Goal: Task Accomplishment & Management: Use online tool/utility

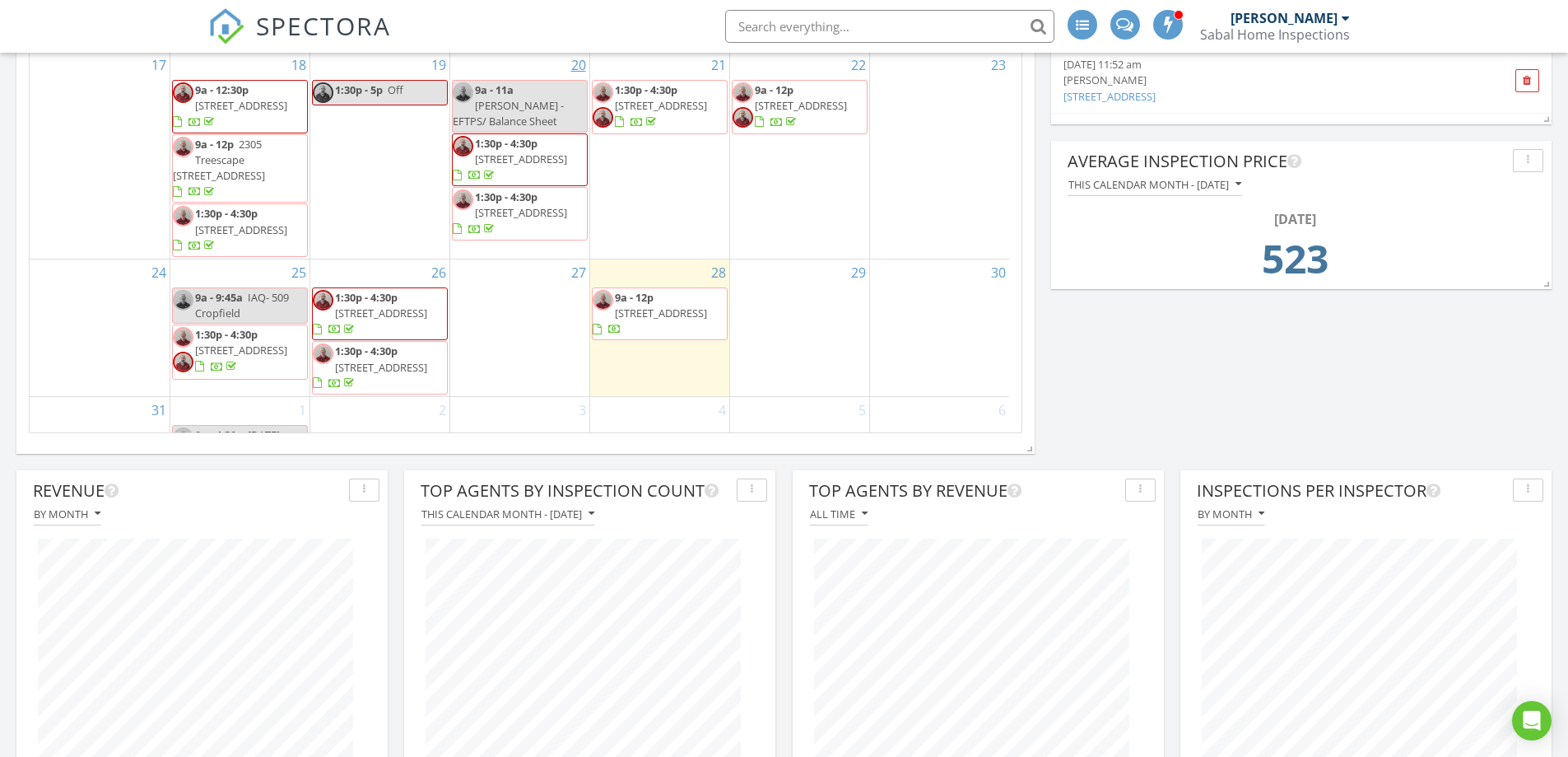
scroll to position [906, 0]
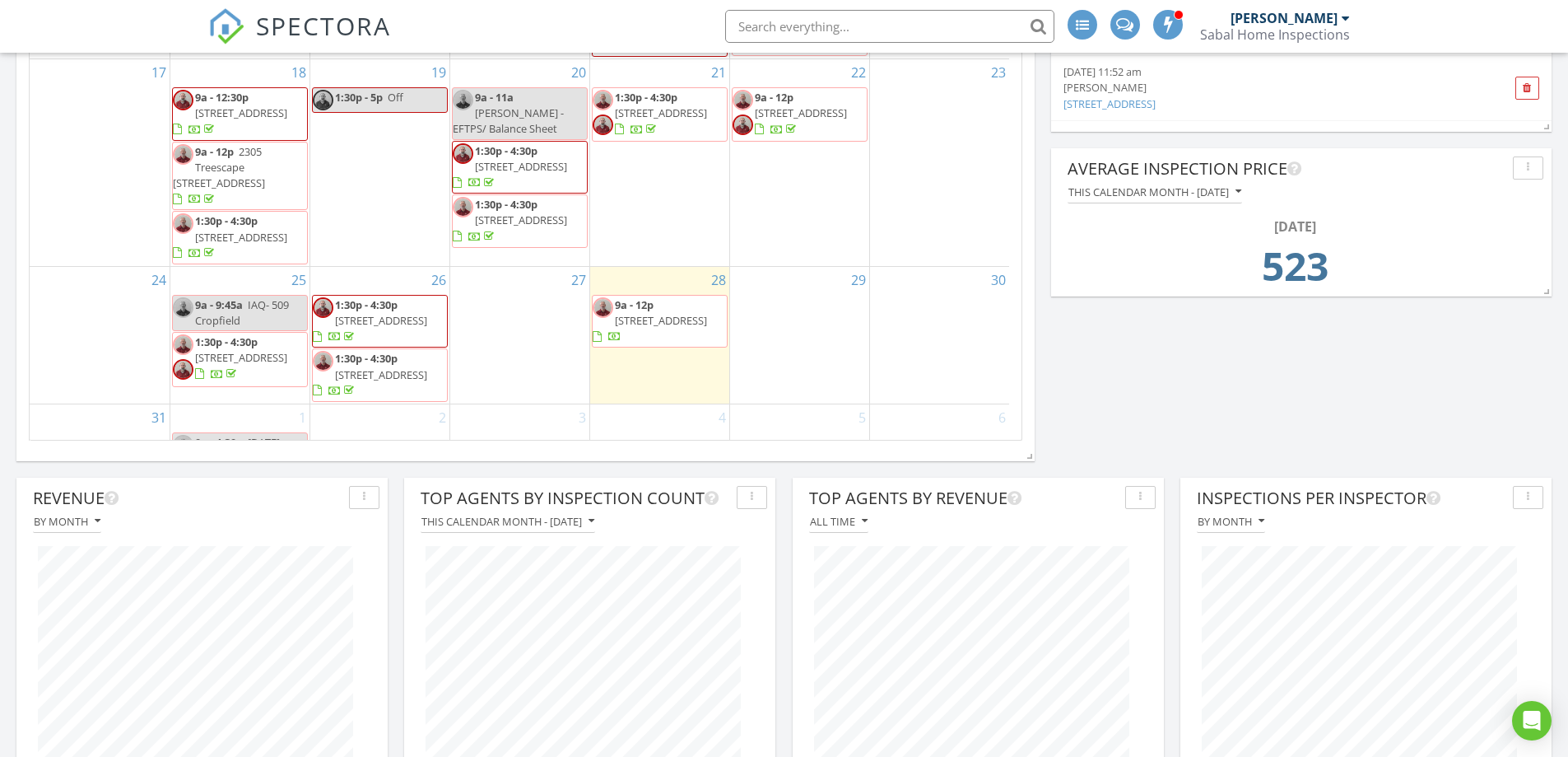
click at [679, 313] on span "1154 Island View Dr , Mount Pleasant 29464" at bounding box center [661, 320] width 92 height 15
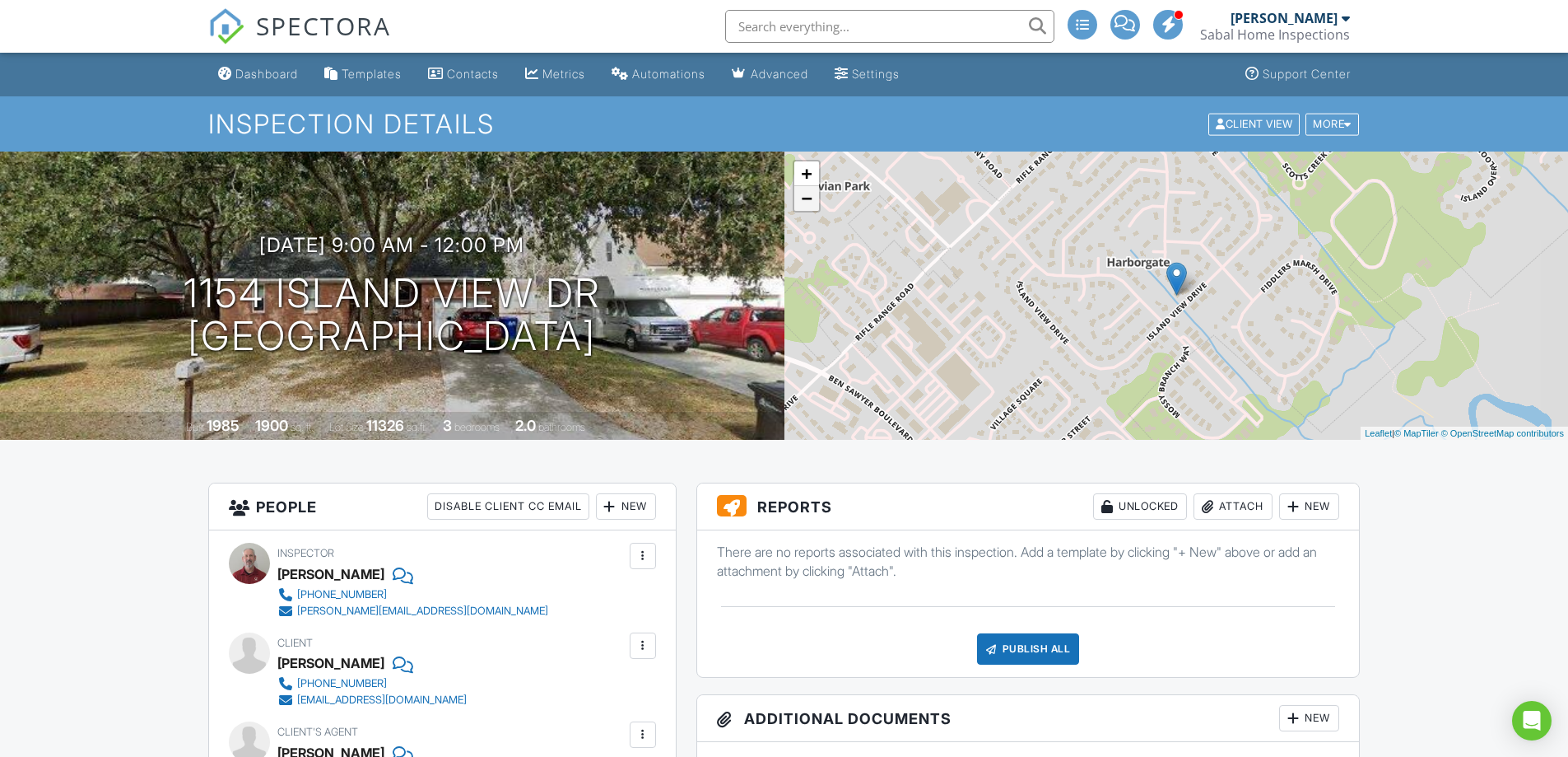
click at [807, 205] on link "−" at bounding box center [806, 198] width 25 height 25
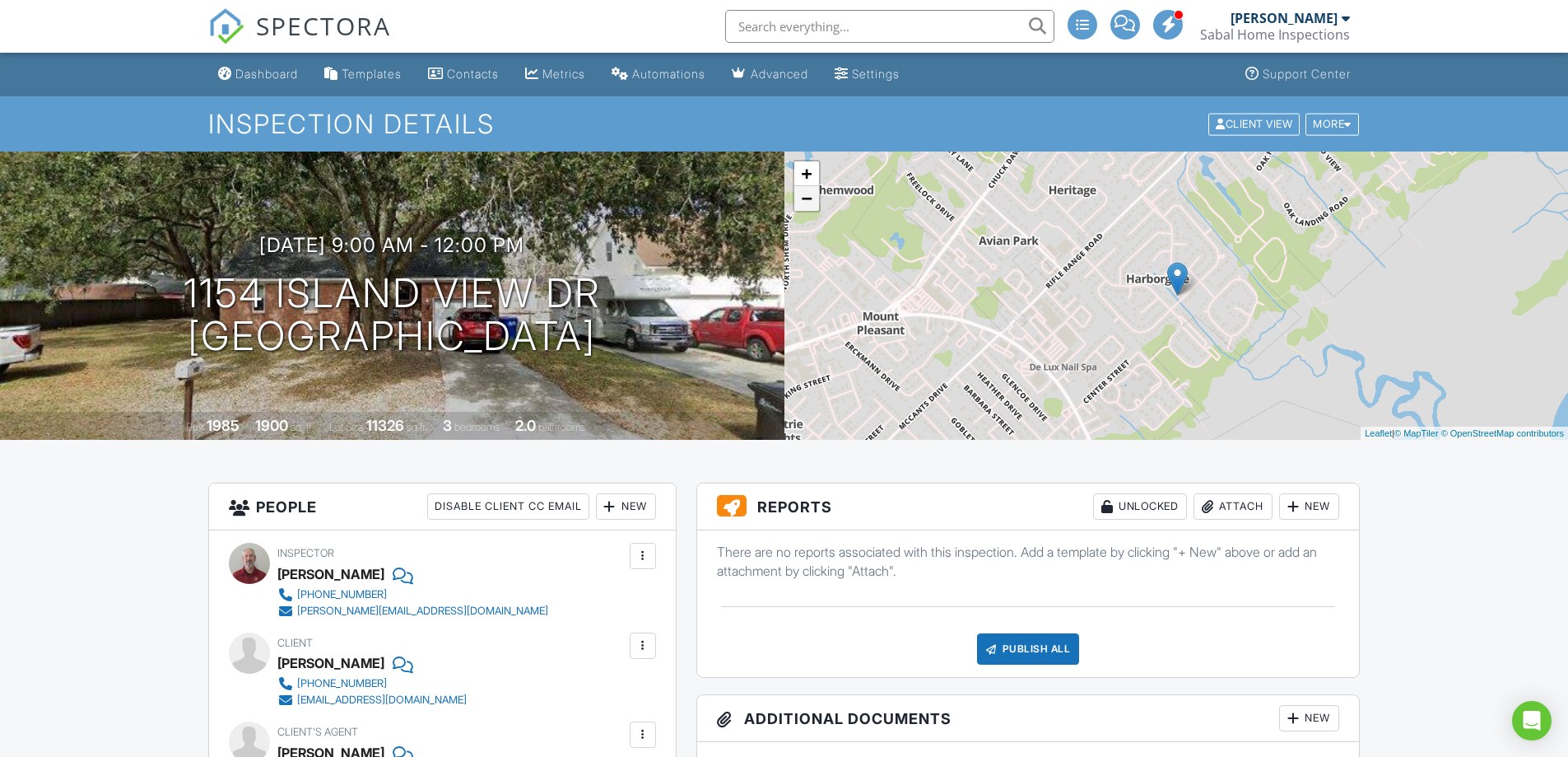
click at [807, 205] on link "−" at bounding box center [806, 198] width 25 height 25
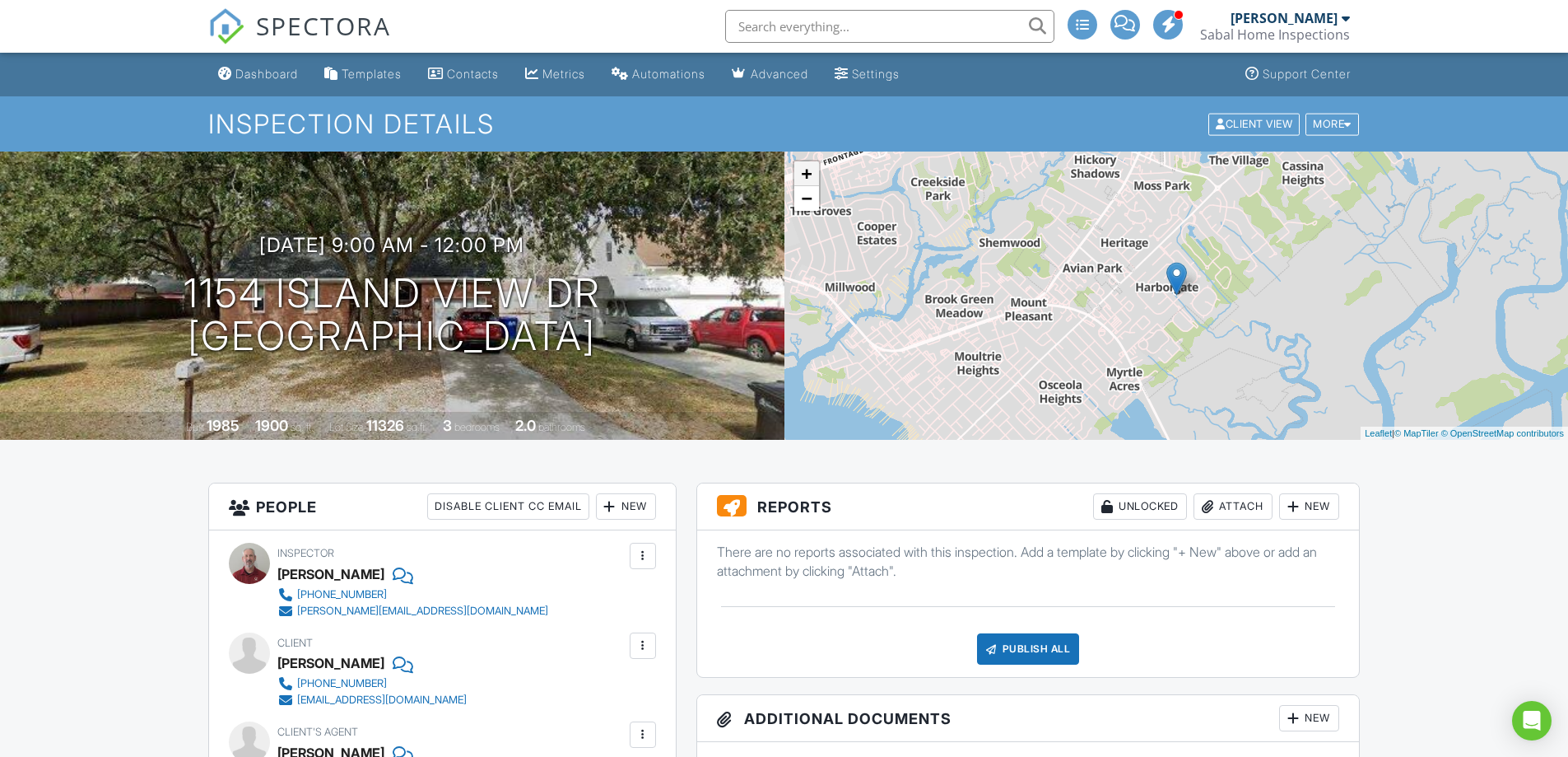
click at [808, 177] on link "+" at bounding box center [806, 174] width 25 height 25
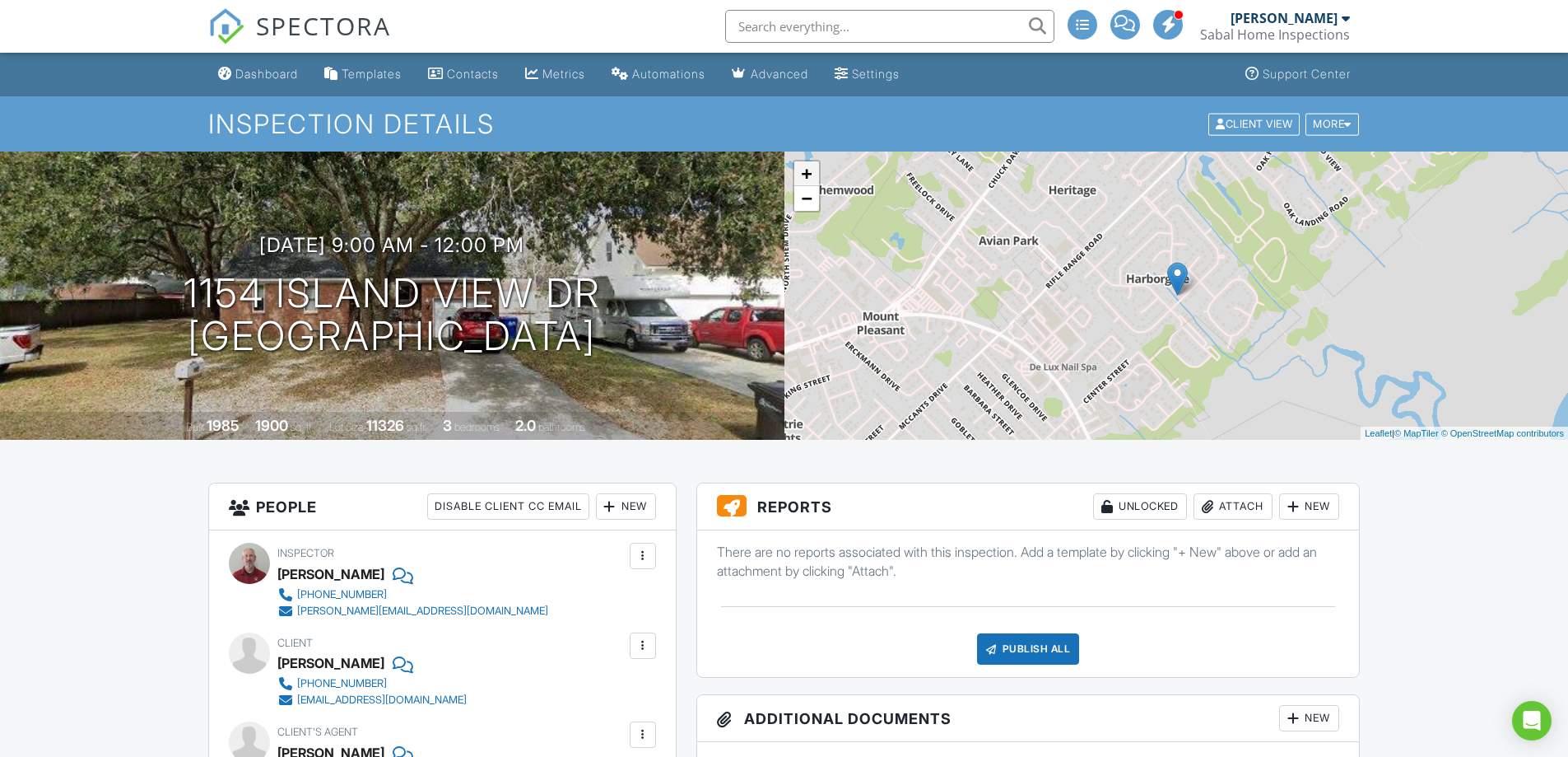
click at [808, 177] on link "+" at bounding box center [806, 174] width 25 height 25
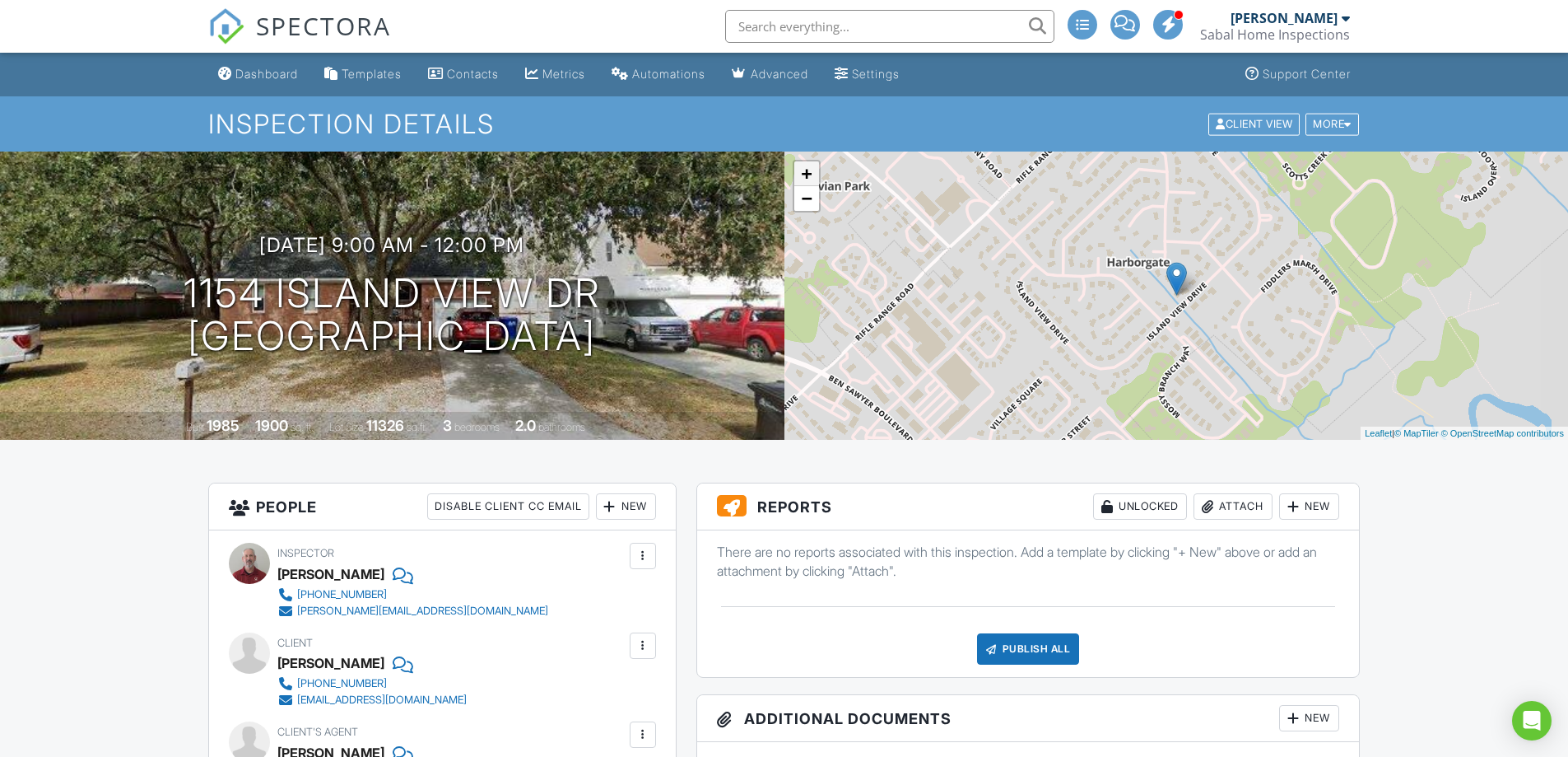
click at [808, 177] on link "+" at bounding box center [806, 174] width 25 height 25
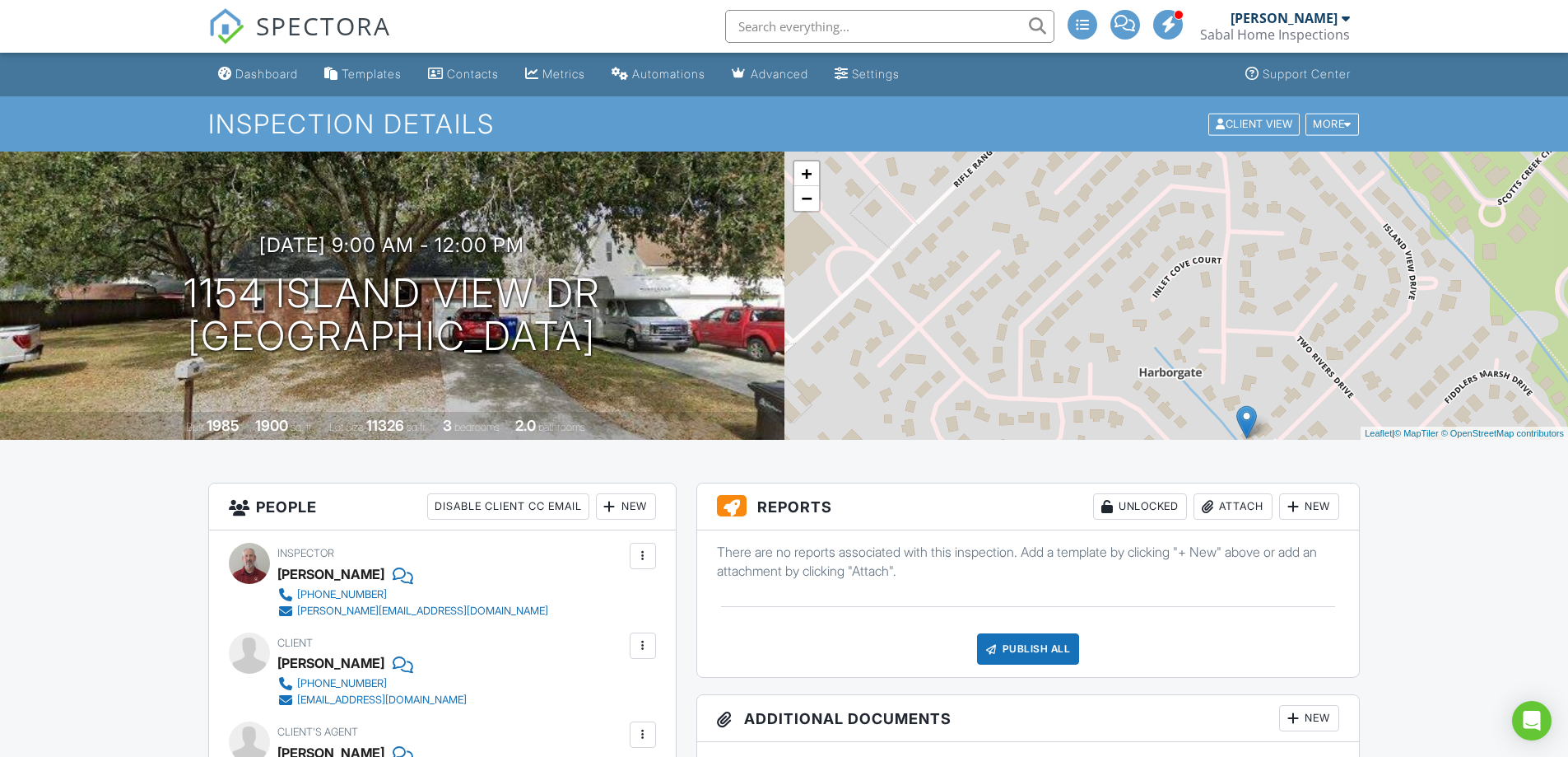
drag, startPoint x: 977, startPoint y: 203, endPoint x: 1047, endPoint y: 350, distance: 162.8
click at [1047, 350] on div "+ − Leaflet | © MapTiler © OpenStreetMap contributors" at bounding box center [1177, 296] width 784 height 289
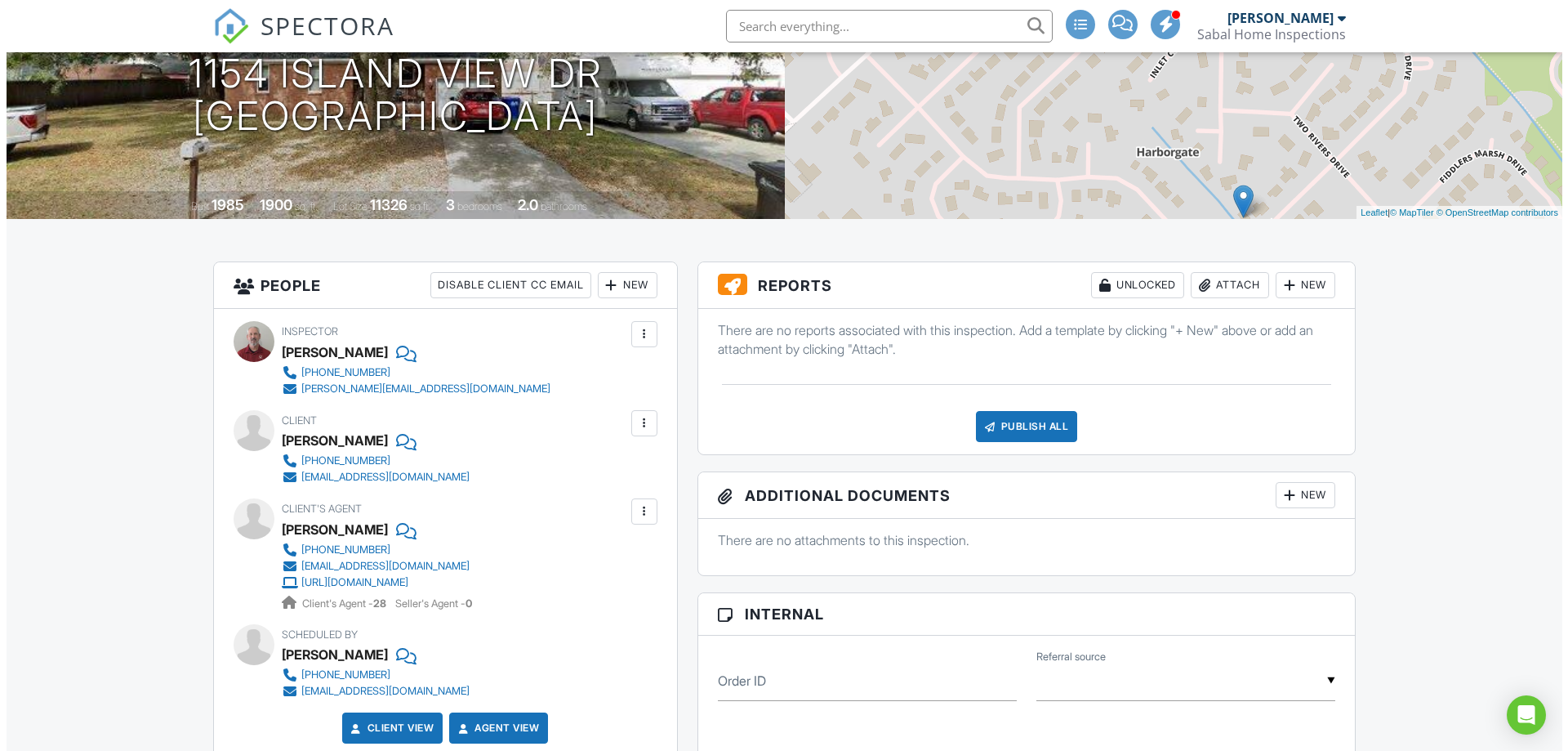
scroll to position [245, 0]
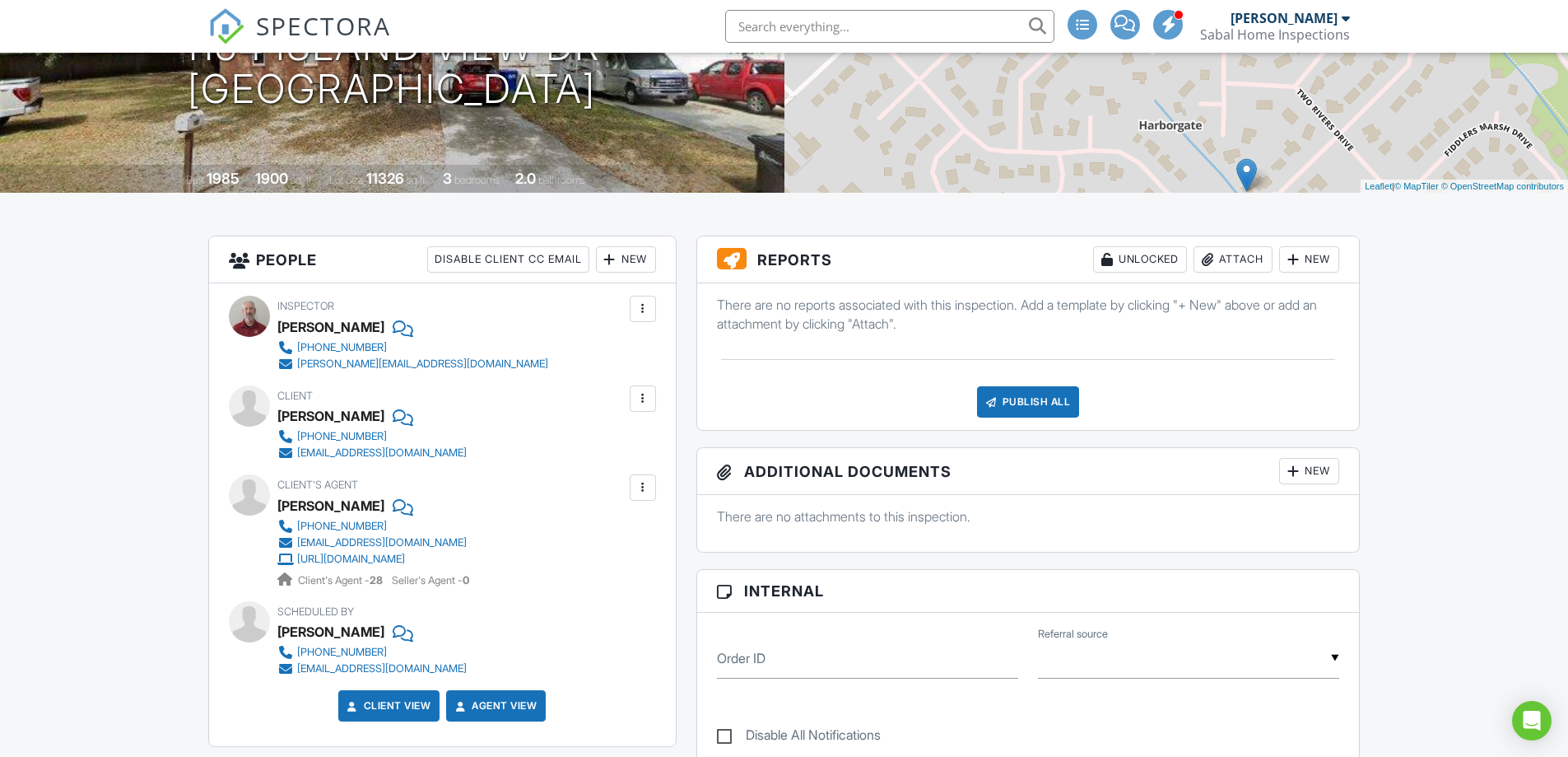
click at [1302, 264] on div "New" at bounding box center [1309, 260] width 60 height 26
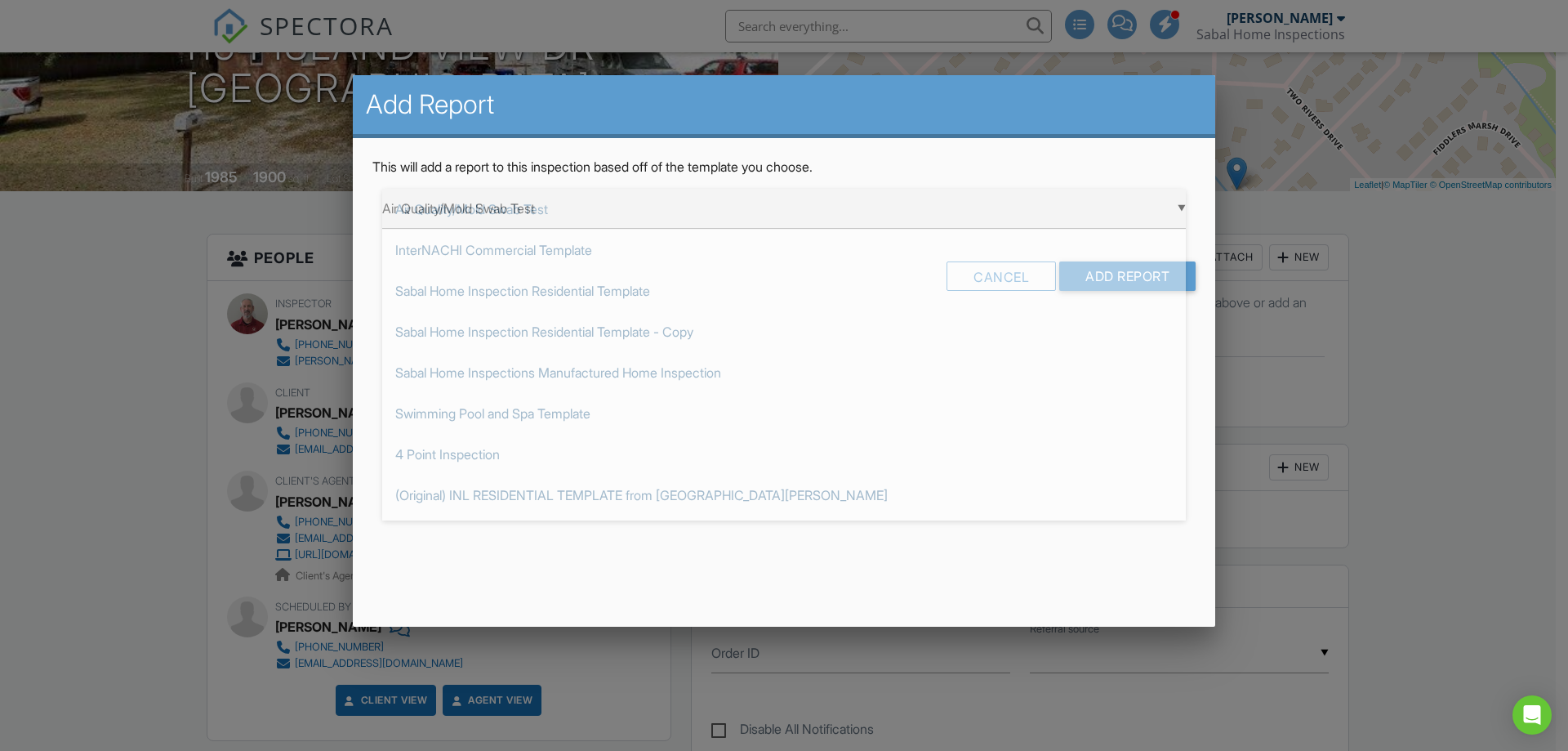
click at [696, 218] on div "▼ Air Quality/Mold Swab Test Air Quality/Mold Swab Test InterNACHI Commercial T…" at bounding box center [784, 209] width 803 height 40
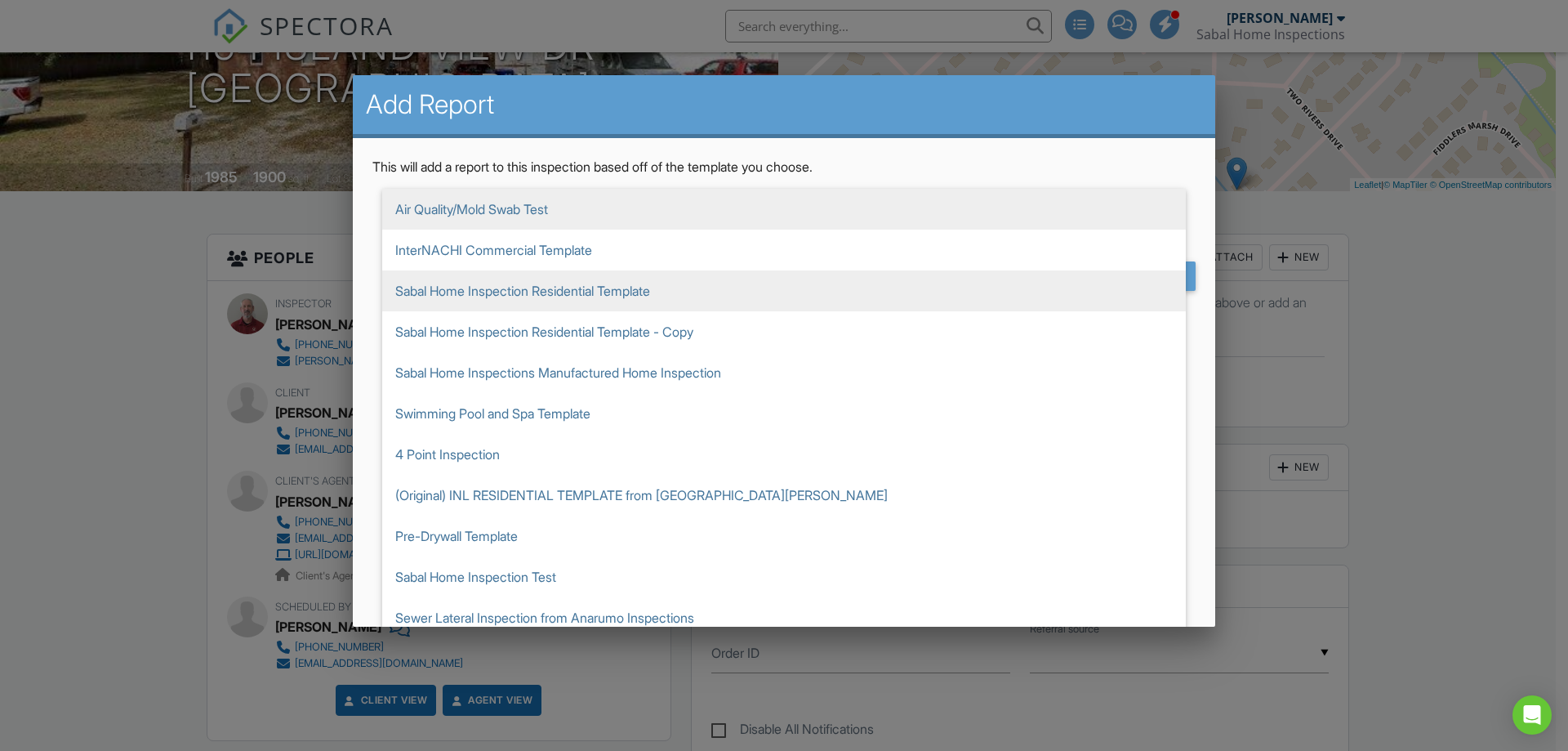
click at [542, 299] on span "Sabal Home Inspection Residential Template" at bounding box center [784, 290] width 803 height 41
type input "Sabal Home Inspection Residential Template"
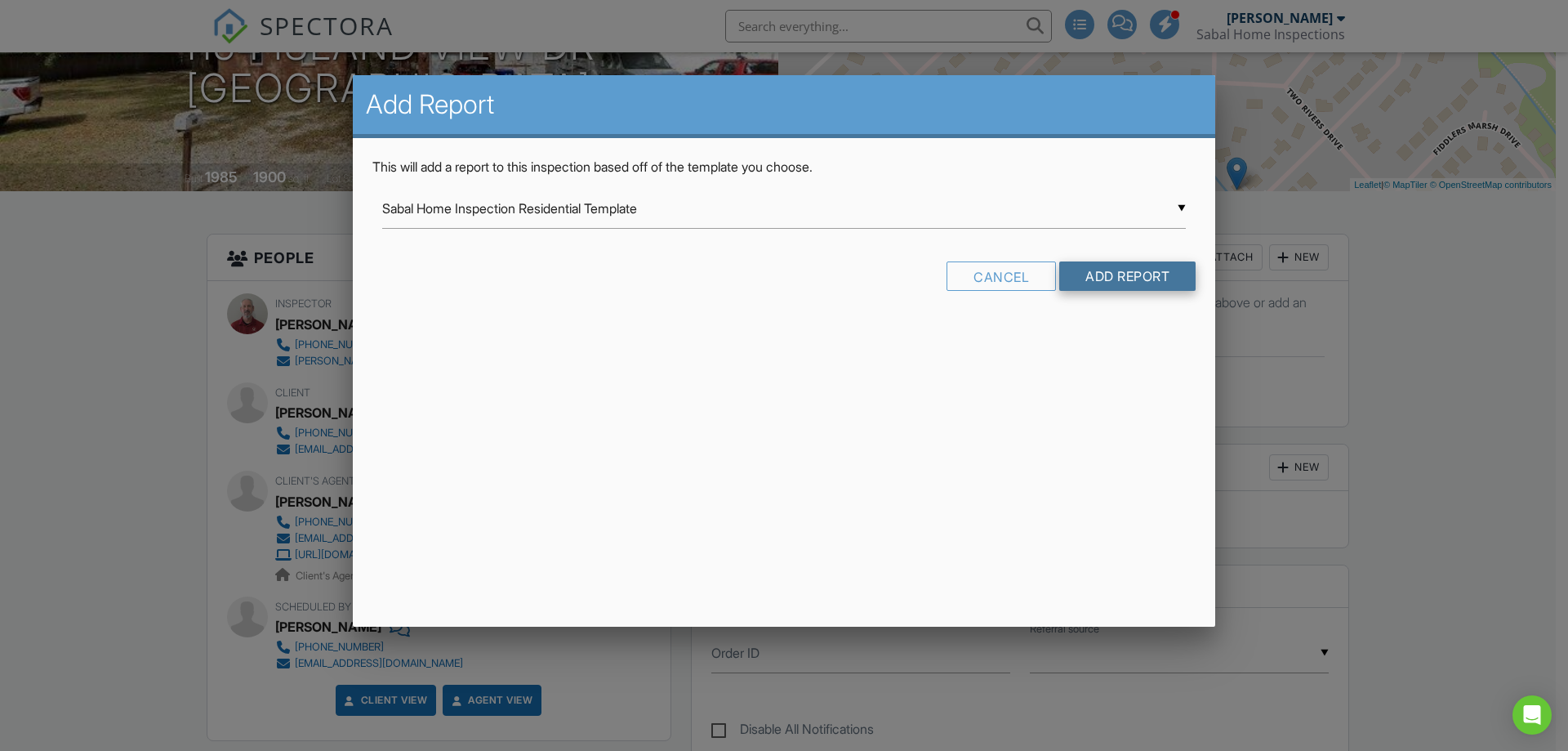
click at [1090, 280] on input "Add Report" at bounding box center [1128, 276] width 137 height 30
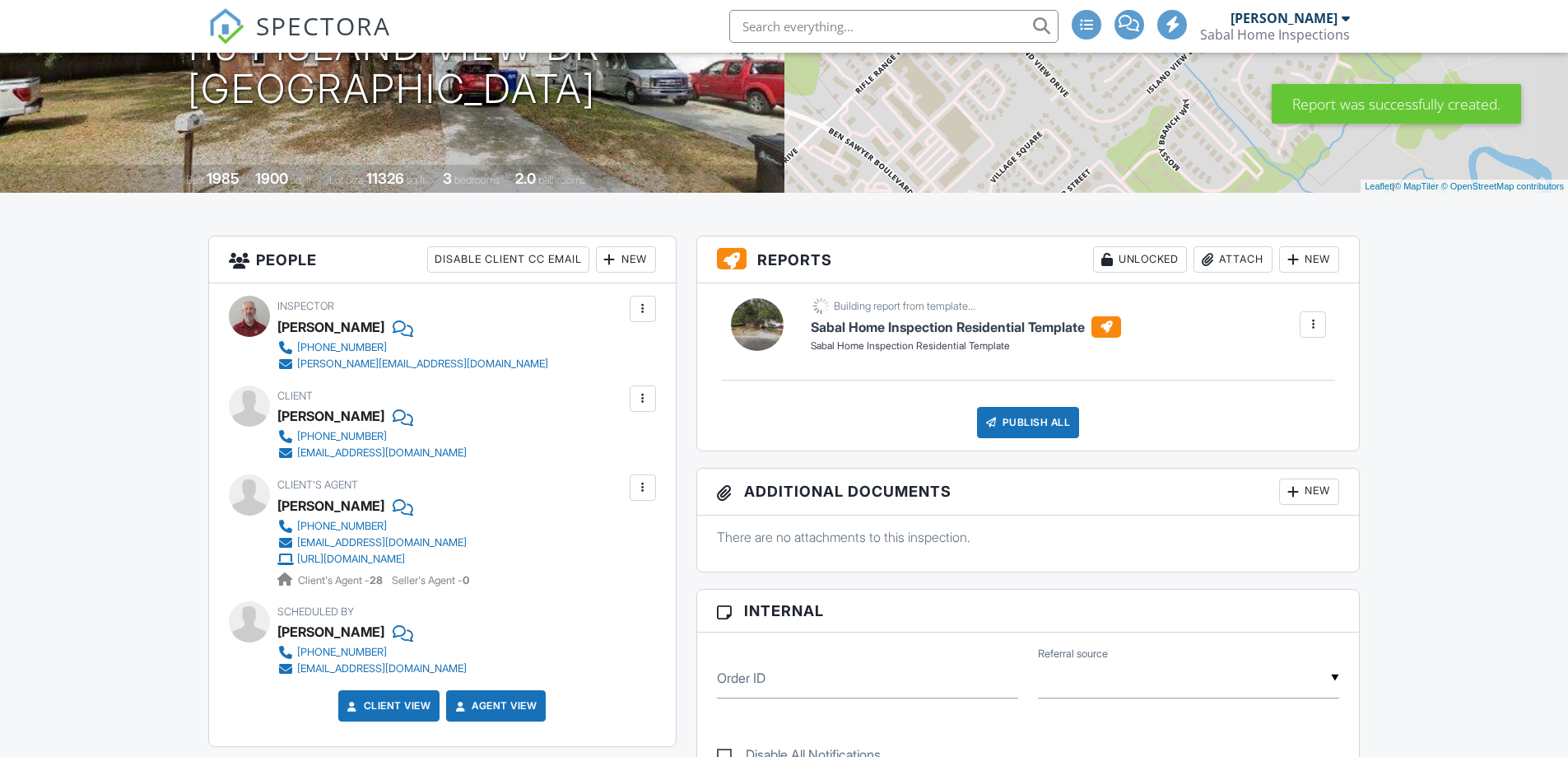
click at [616, 259] on div at bounding box center [610, 260] width 16 height 16
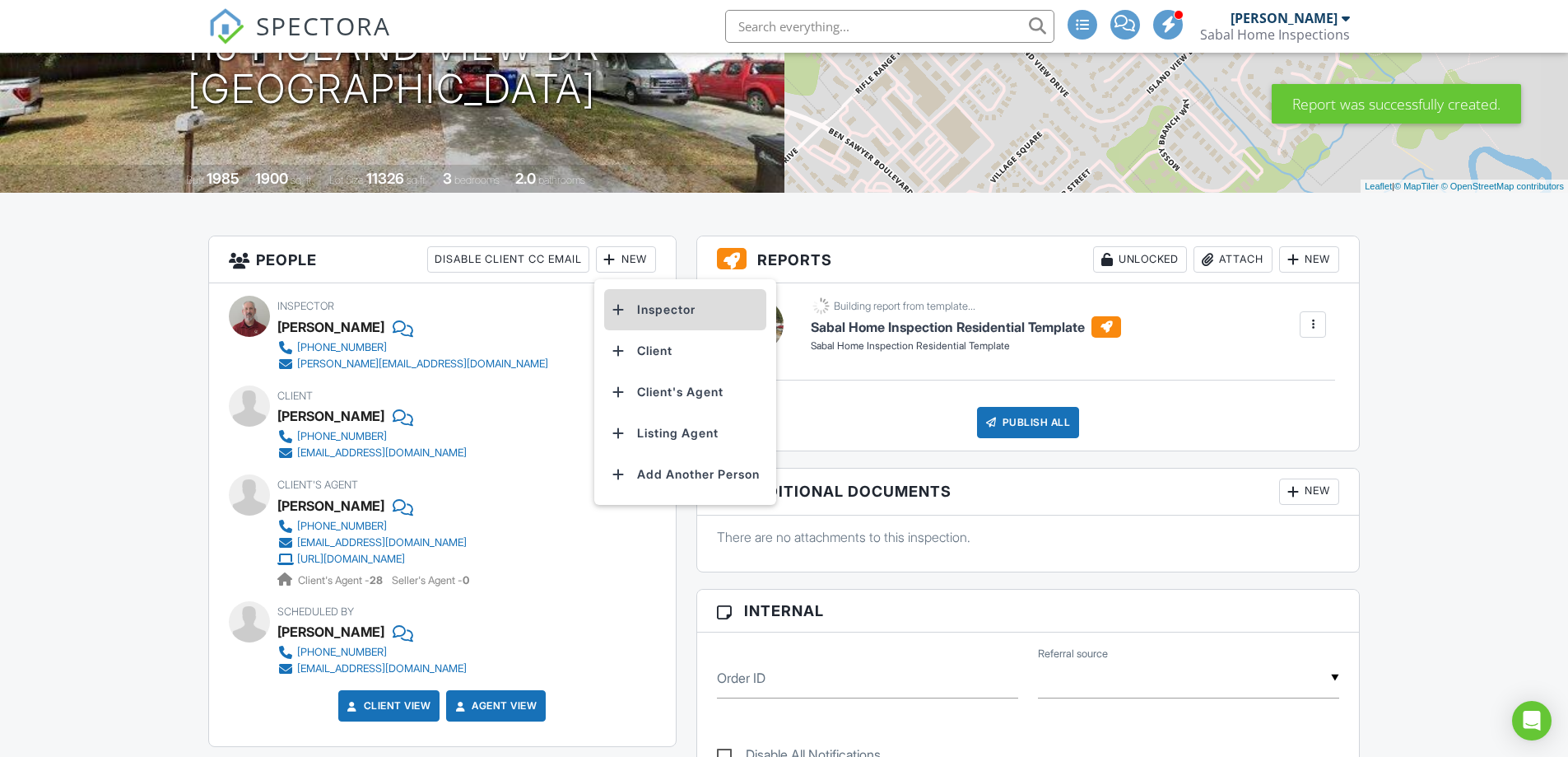
click at [654, 306] on li "Inspector" at bounding box center [685, 309] width 162 height 41
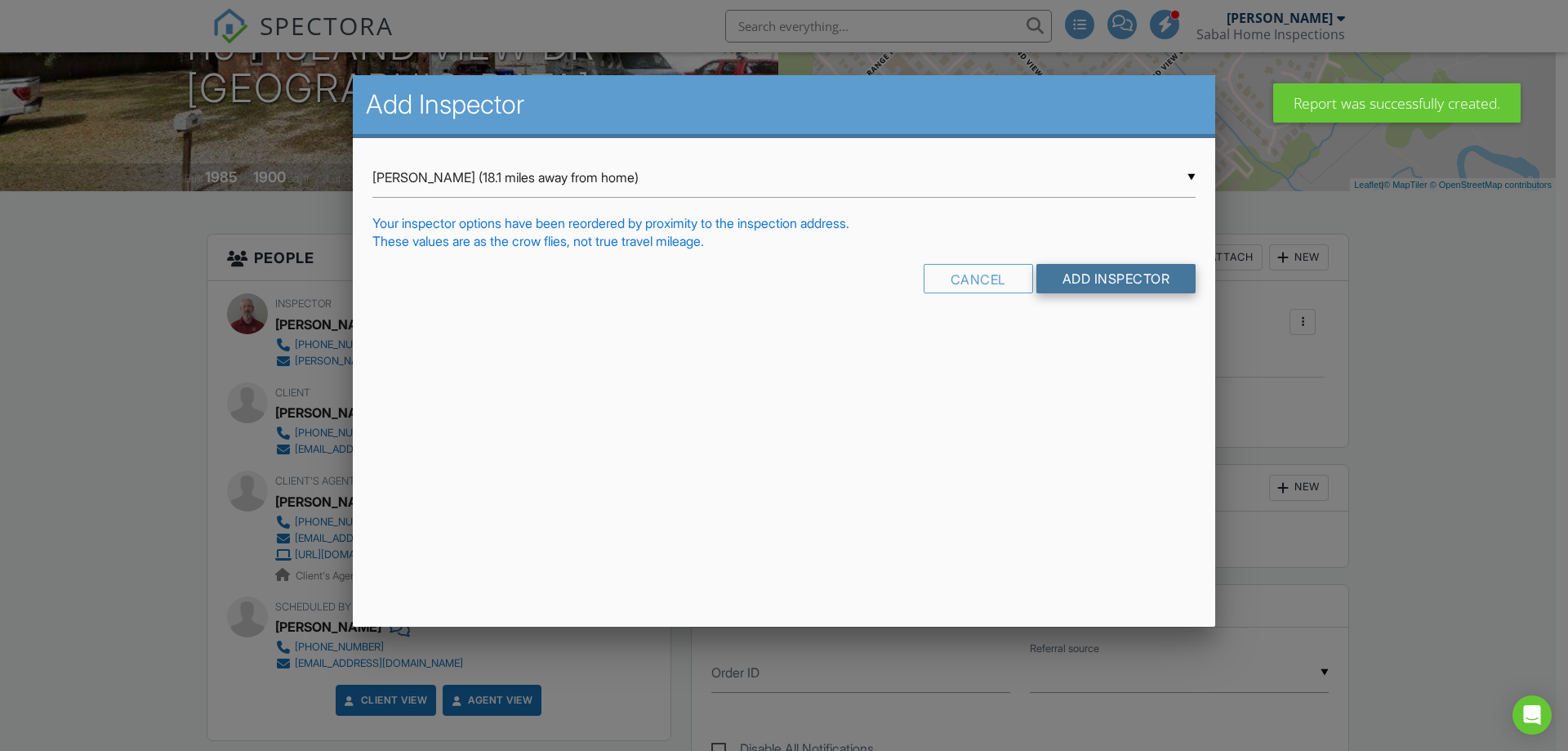
click at [1137, 279] on input "Add Inspector" at bounding box center [1117, 278] width 160 height 30
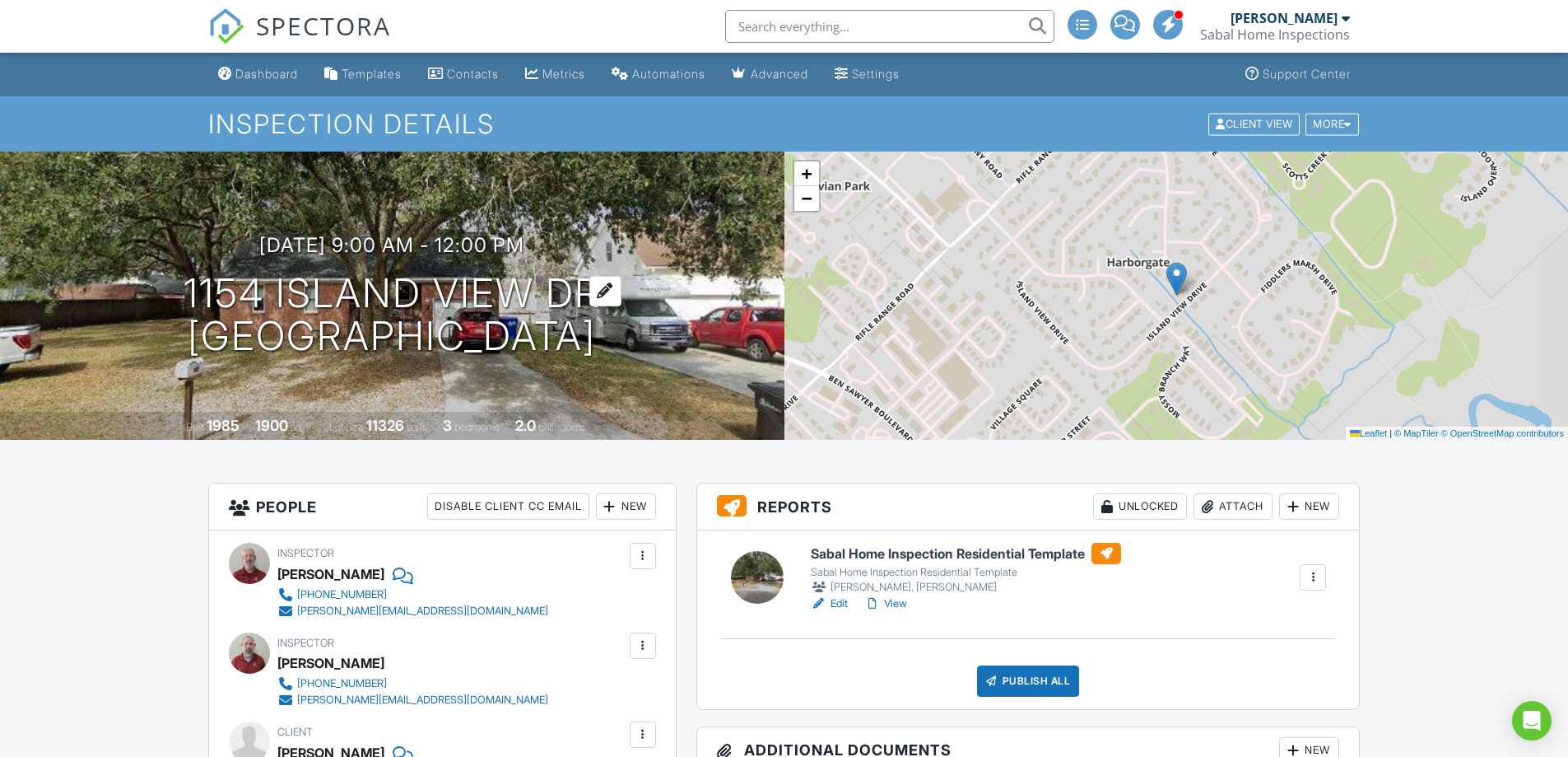
click at [567, 351] on h1 "1154 Island View Dr Mount Pleasant, SC 29464" at bounding box center [392, 315] width 417 height 87
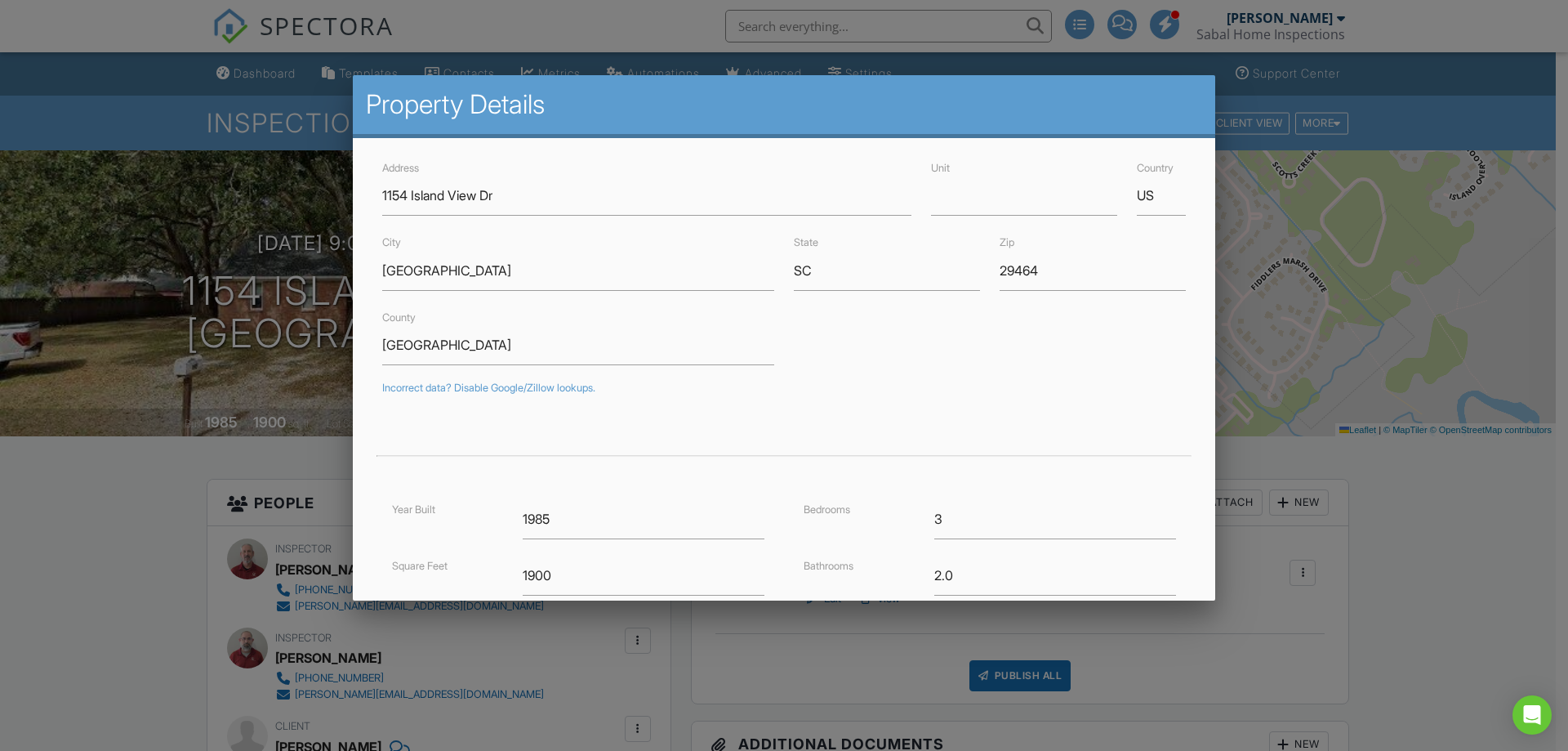
click at [679, 59] on div at bounding box center [784, 388] width 1568 height 939
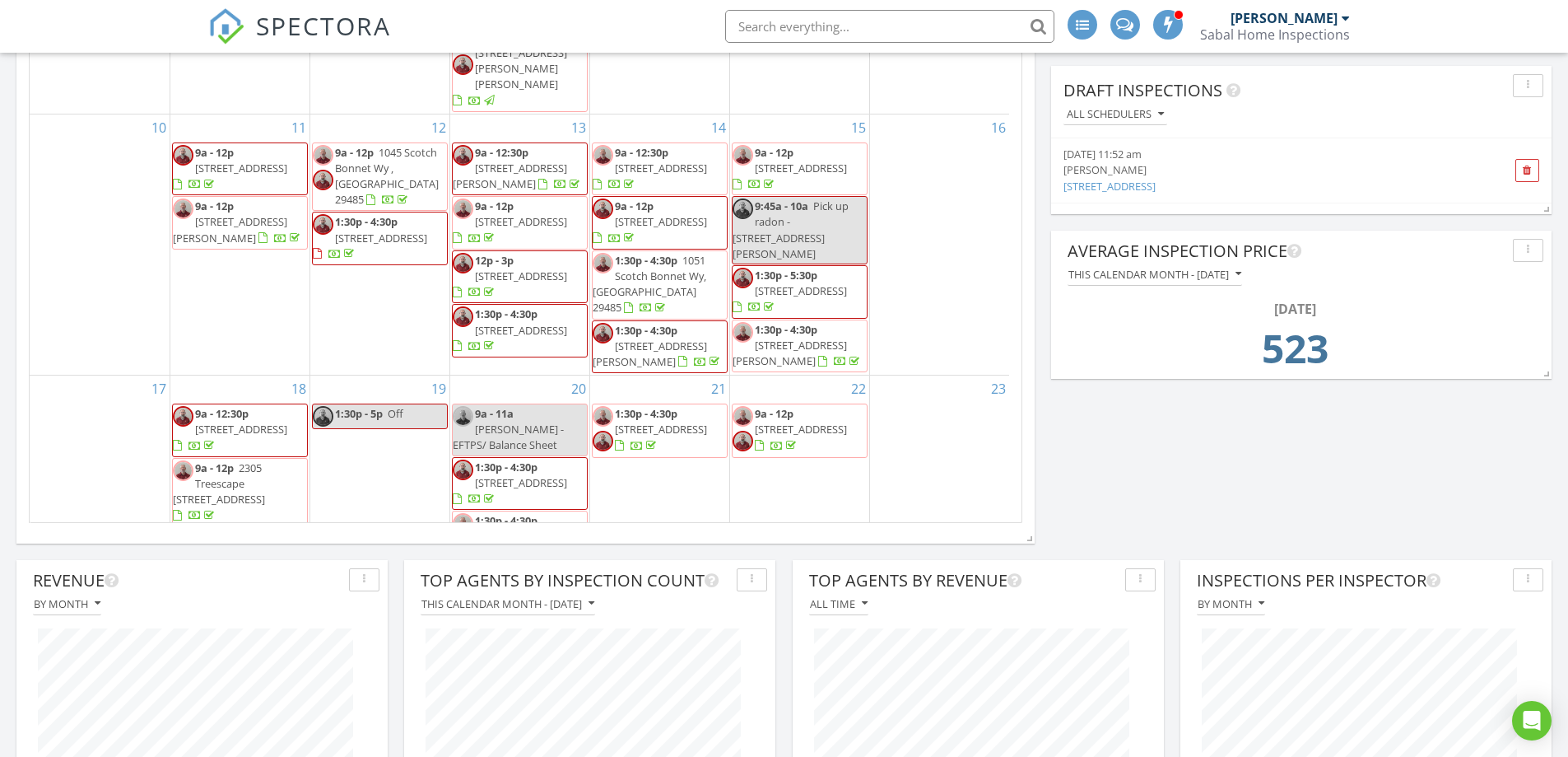
scroll to position [459, 0]
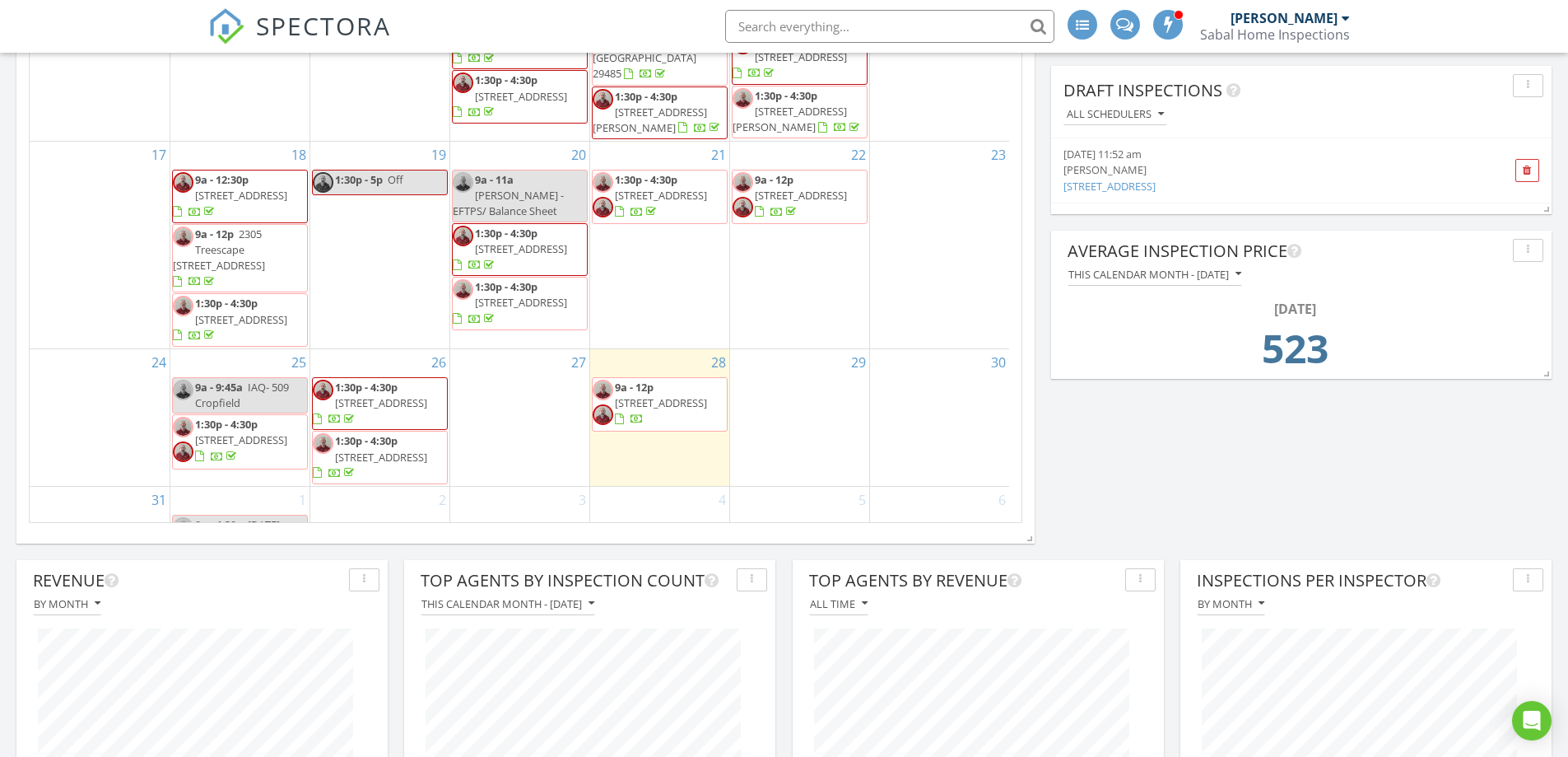
click at [692, 395] on span "[STREET_ADDRESS]" at bounding box center [661, 402] width 92 height 15
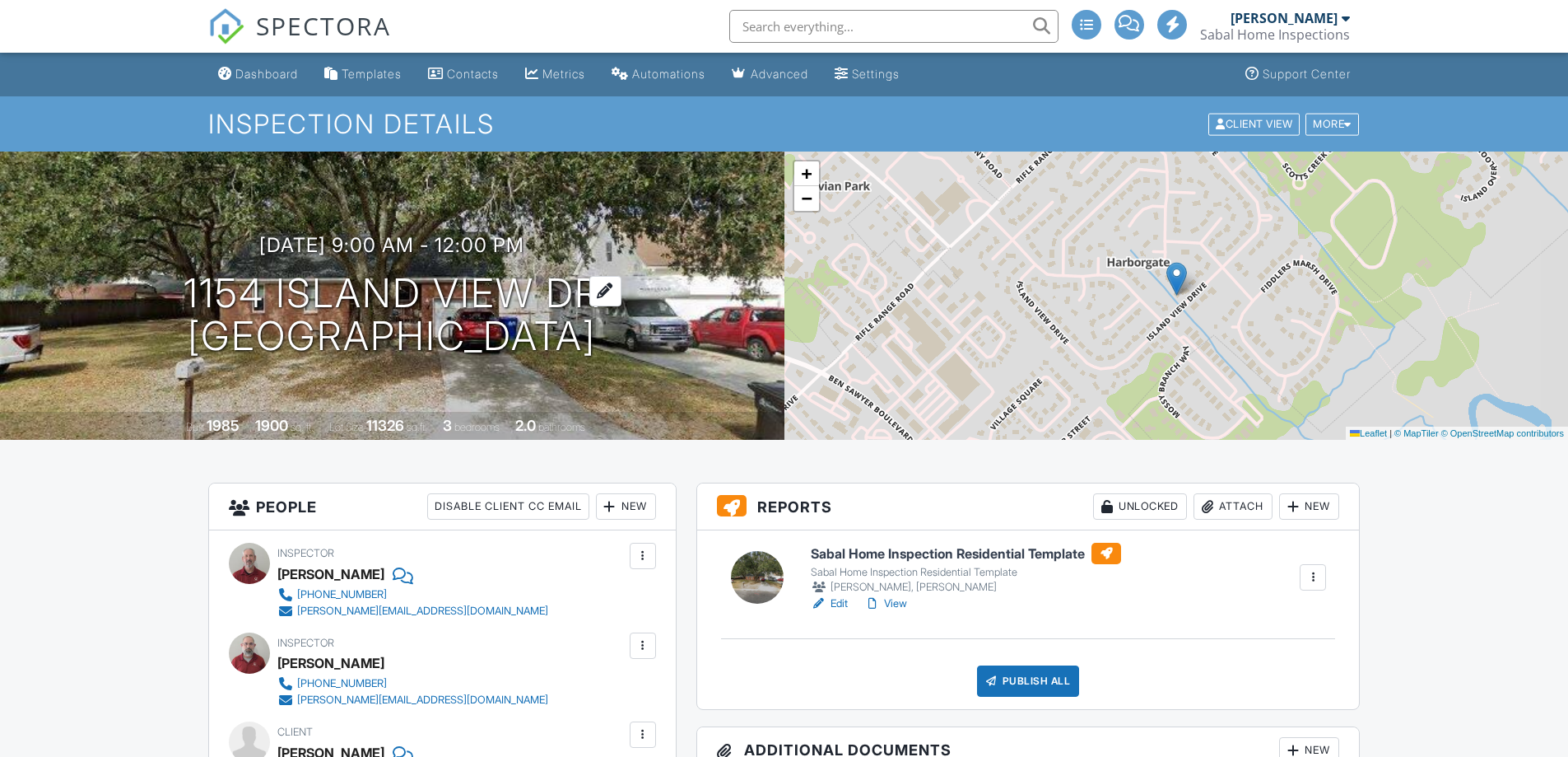
click at [326, 294] on h1 "1154 Island View Dr Mount Pleasant, SC 29464" at bounding box center [392, 315] width 417 height 87
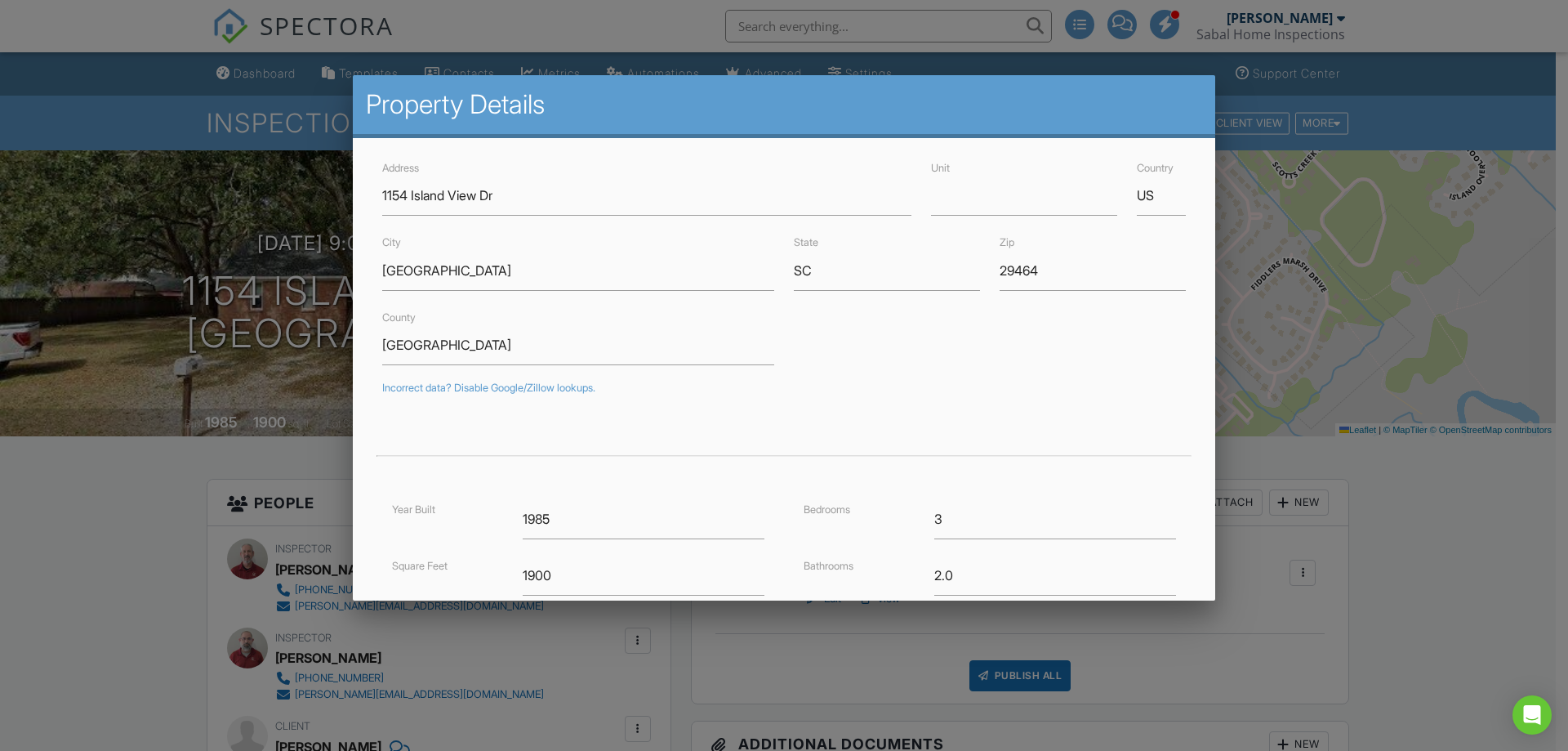
click at [123, 112] on div at bounding box center [784, 388] width 1568 height 939
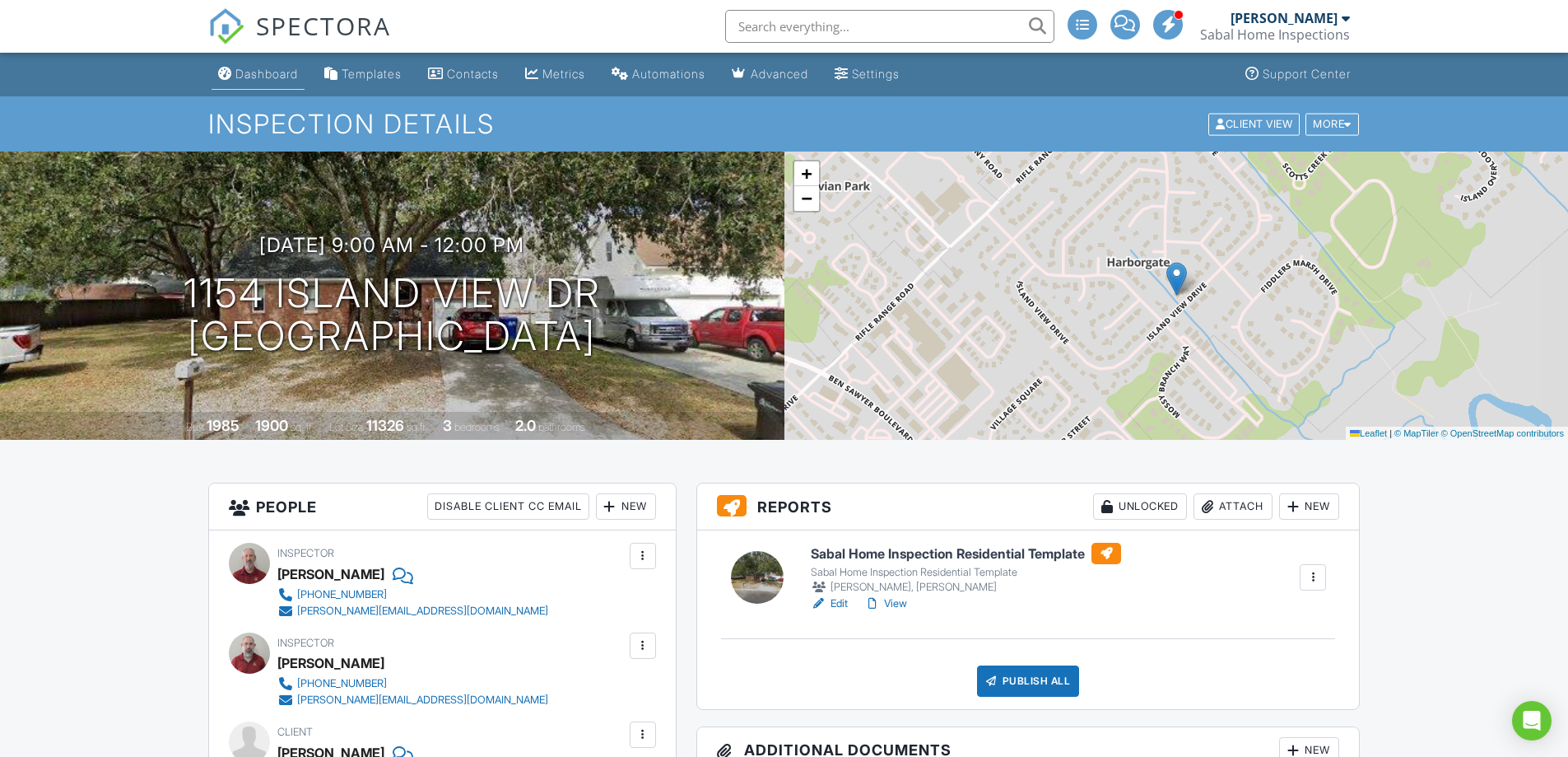
click at [284, 71] on div "Dashboard" at bounding box center [266, 74] width 63 height 14
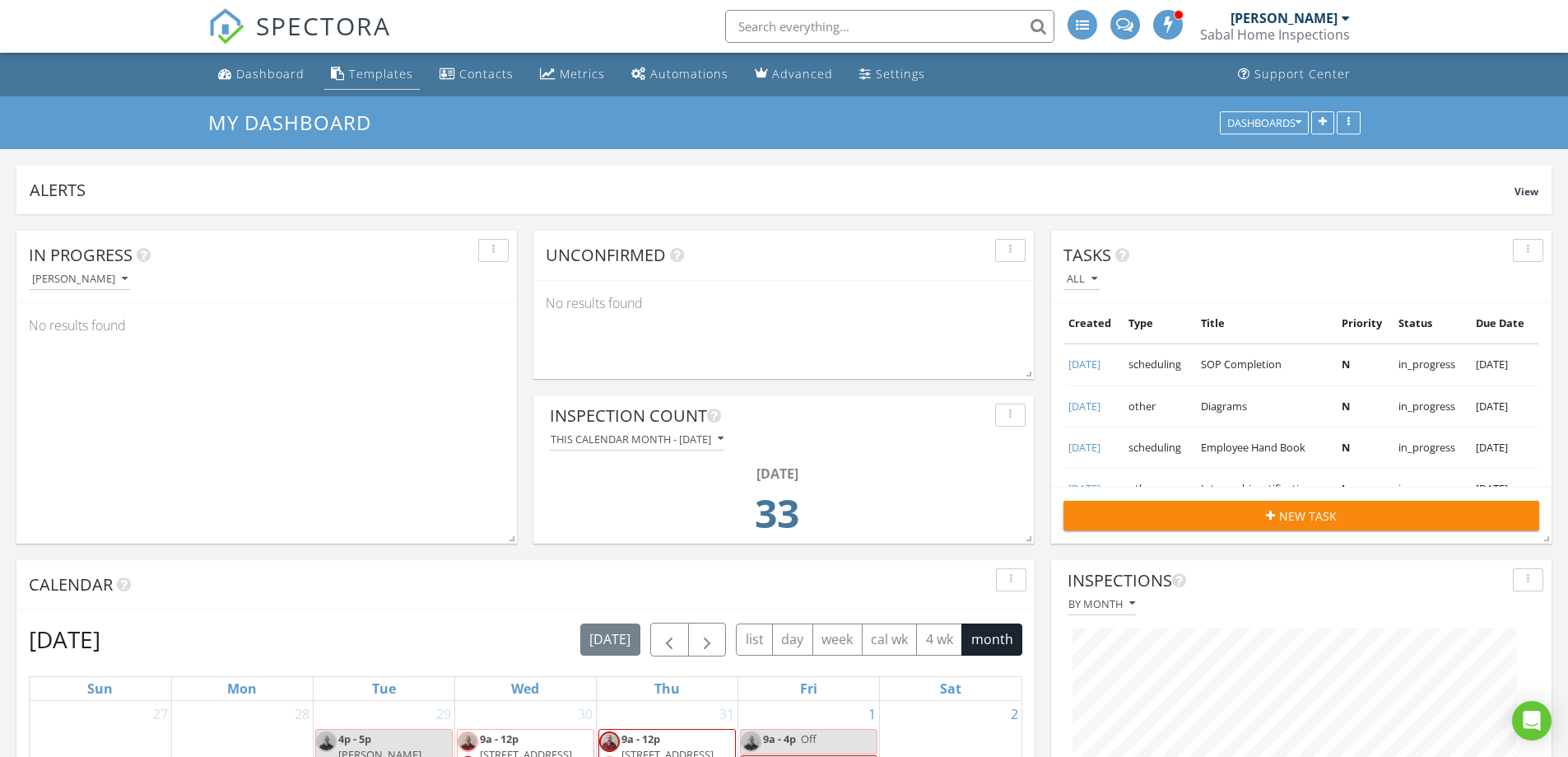
click at [380, 73] on div "Templates" at bounding box center [381, 74] width 64 height 16
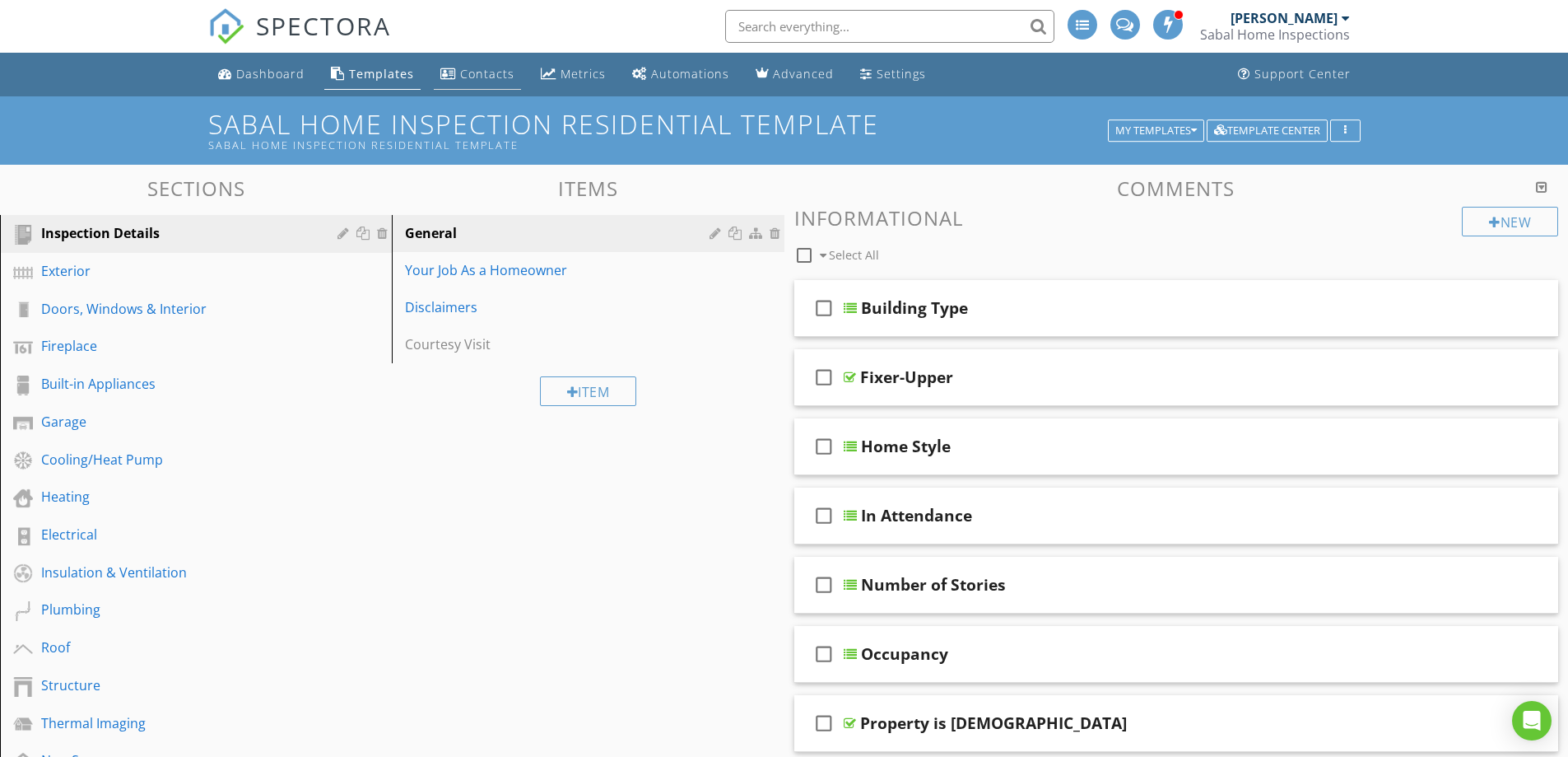
click at [464, 76] on div "Contacts" at bounding box center [487, 74] width 54 height 16
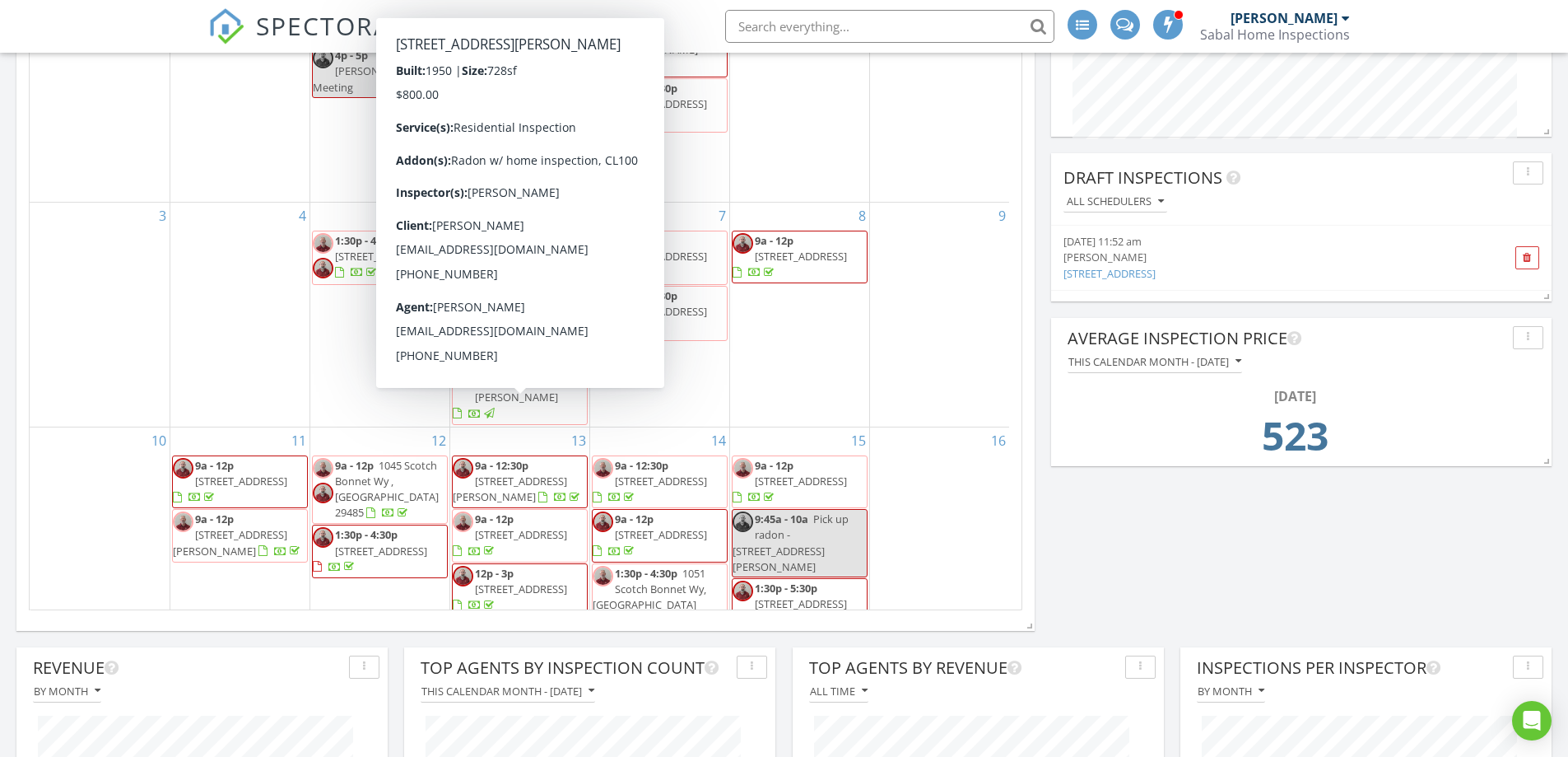
click at [845, 27] on input "text" at bounding box center [890, 26] width 329 height 33
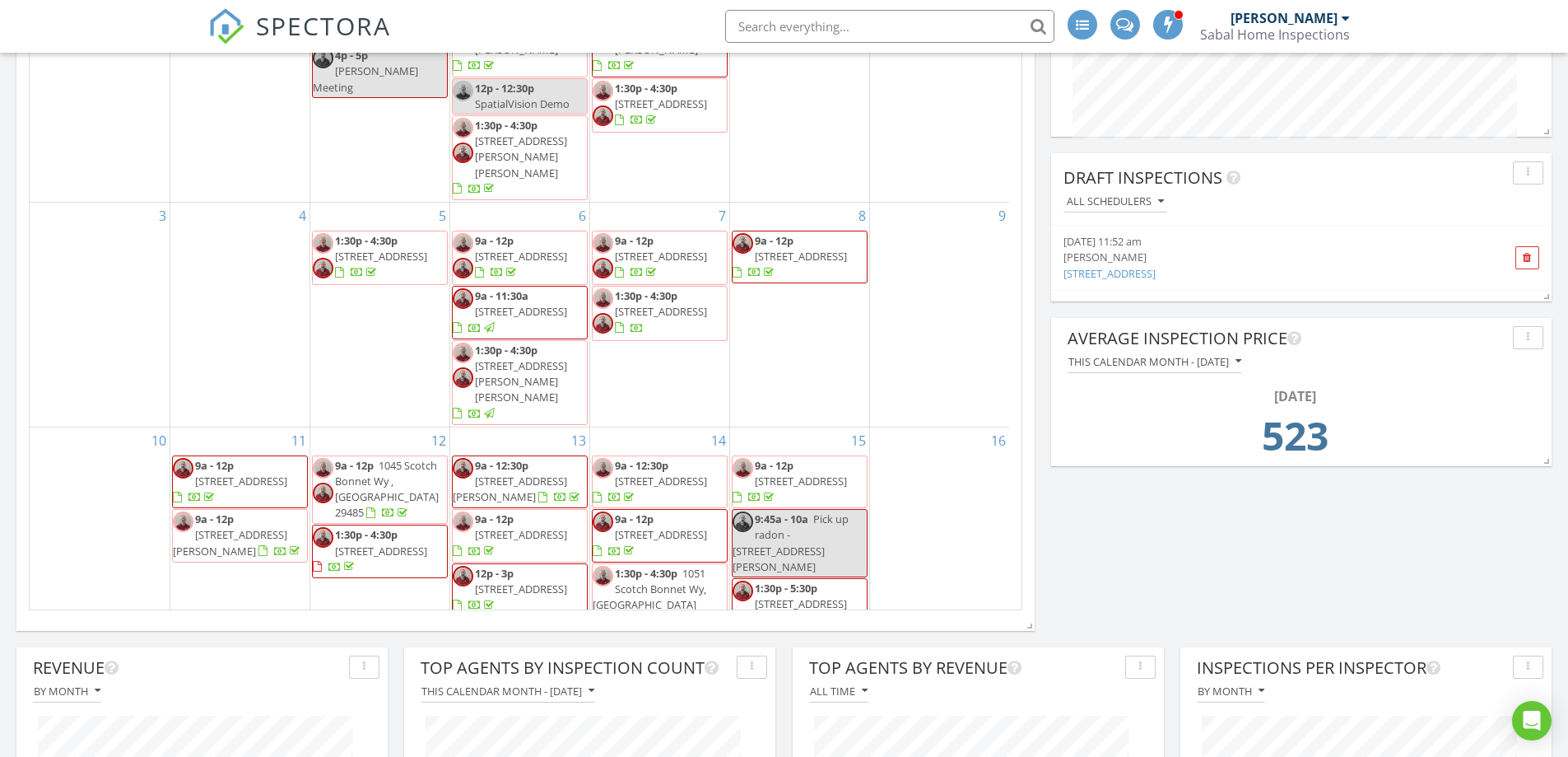
paste input "1154 Island View Dr"
type input "1154 Island View Dr"
click at [1186, 564] on div "Map 1 1 + − US 78, [PERSON_NAME] Expressway 45.9 km, 44 min Head northeast on […" at bounding box center [784, 597] width 1568 height 2240
